Goal: Check status: Check status

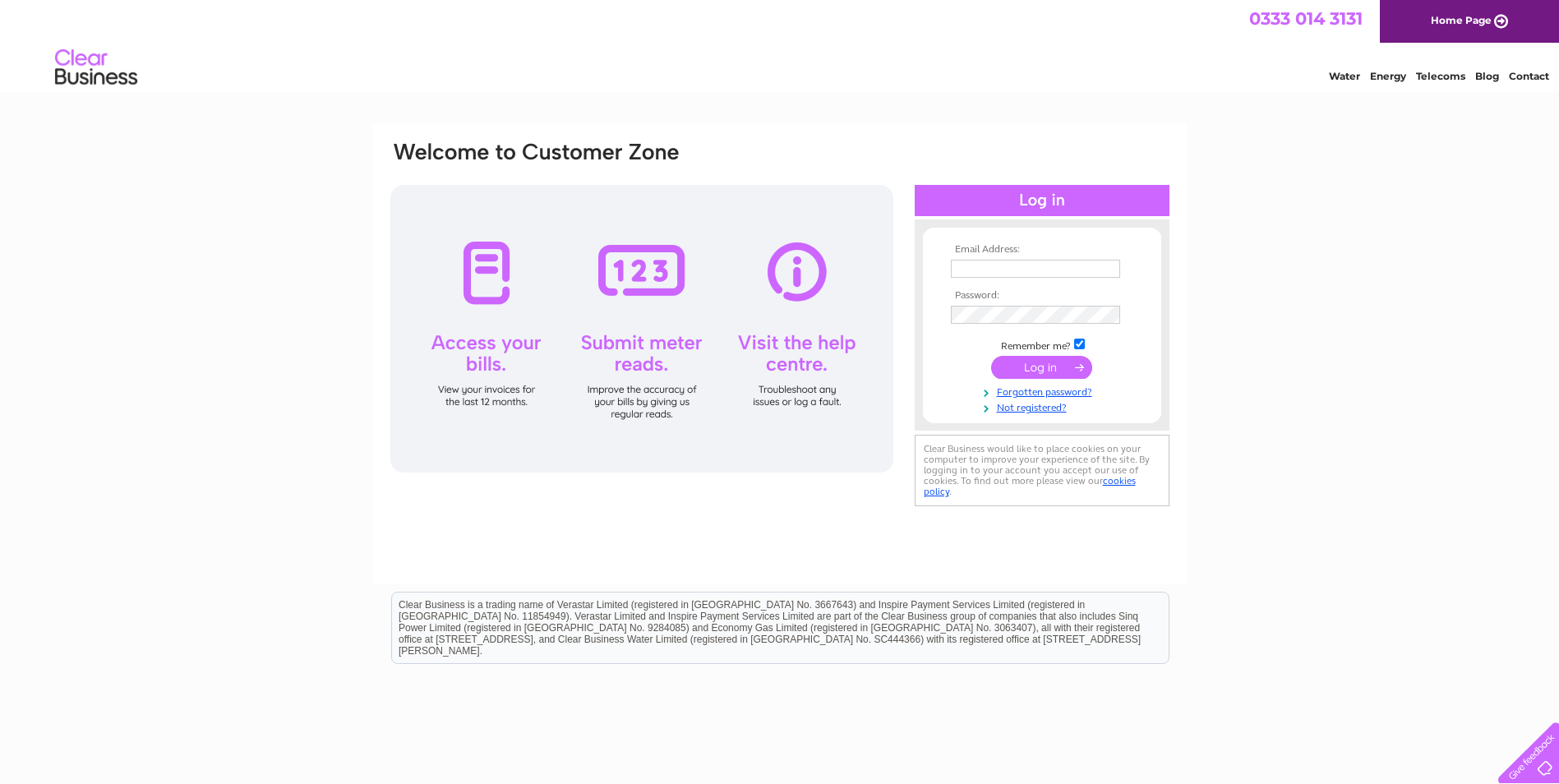
type input "accounts@iolla.com"
click at [1060, 362] on input "submit" at bounding box center [1042, 367] width 101 height 23
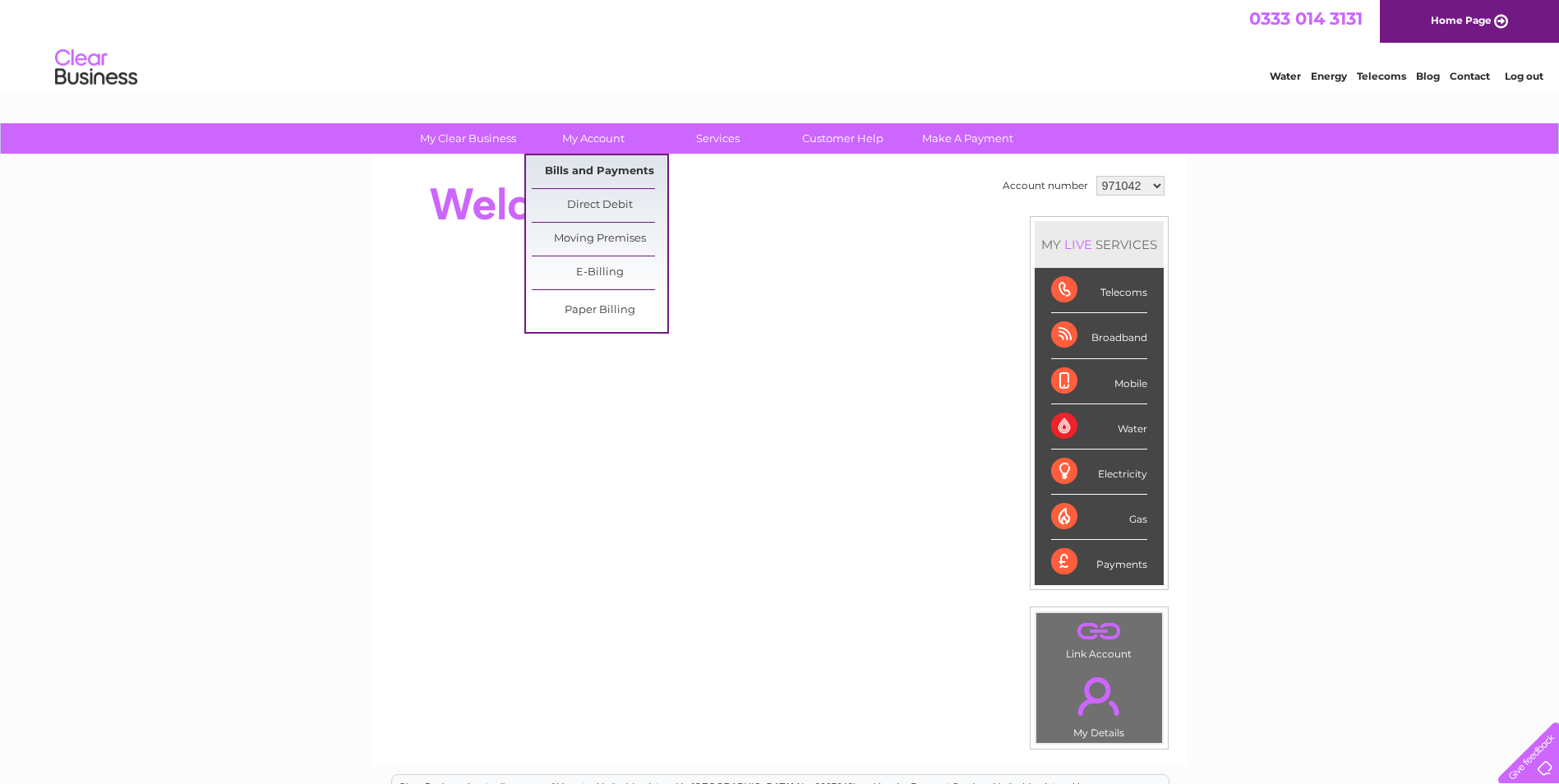
click at [595, 170] on link "Bills and Payments" at bounding box center [599, 172] width 135 height 33
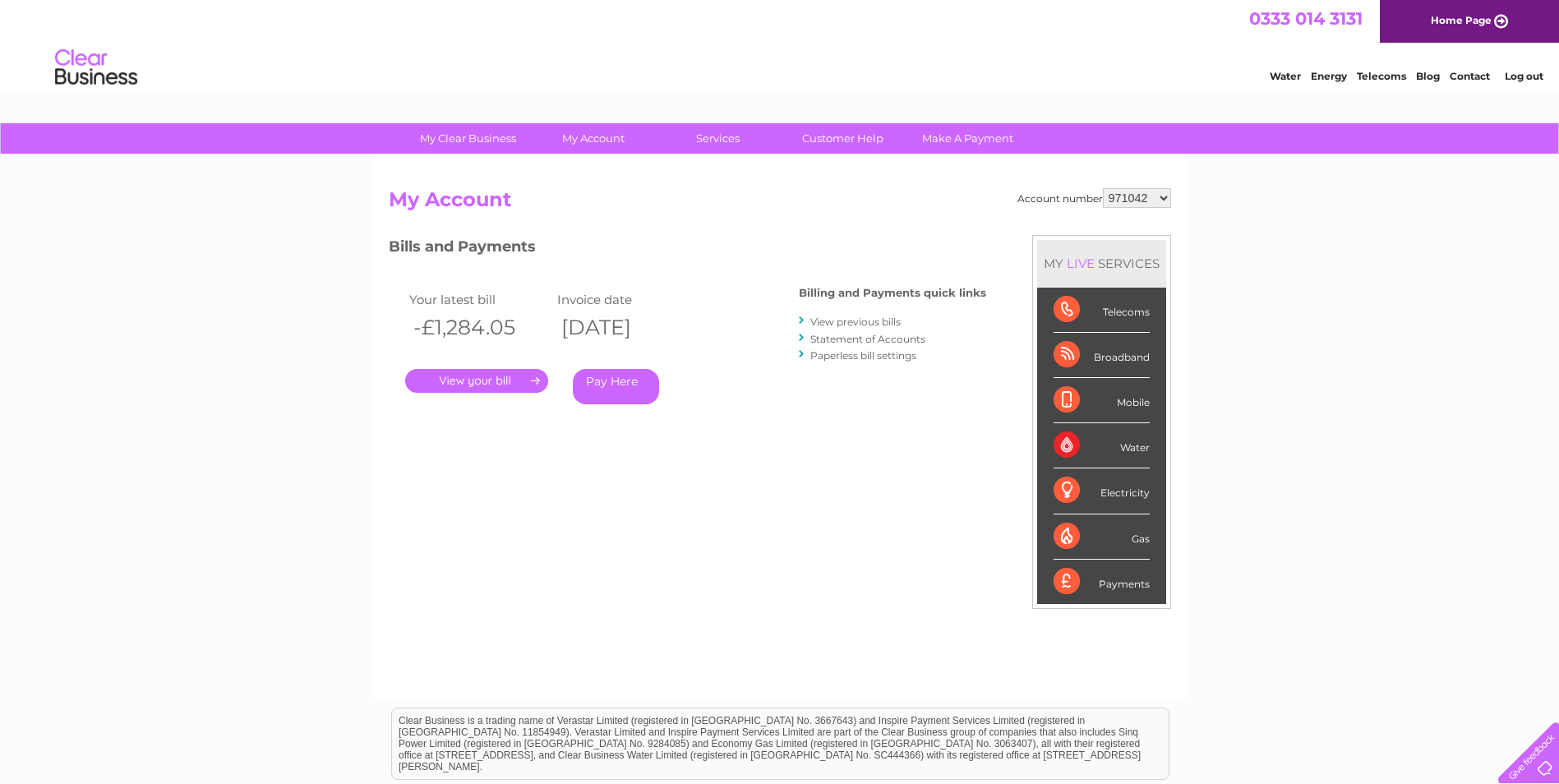
click at [1163, 199] on select "971042 1093029" at bounding box center [1137, 198] width 68 height 20
select select "1093029"
click at [1103, 189] on select "971042 1093029" at bounding box center [1137, 198] width 68 height 20
